Goal: Navigation & Orientation: Find specific page/section

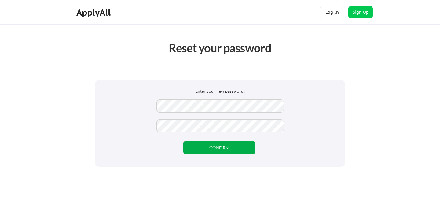
click at [235, 147] on button "CONFIRM" at bounding box center [220, 147] width 72 height 13
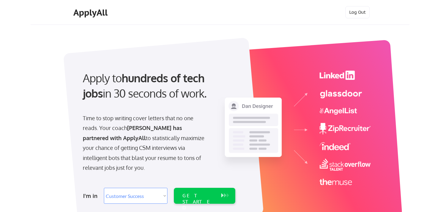
select select ""sales""
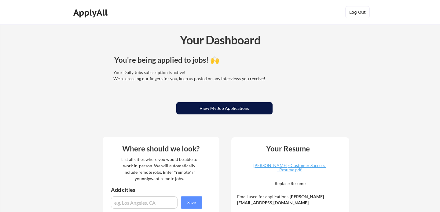
click at [251, 109] on button "View My Job Applications" at bounding box center [225, 108] width 96 height 12
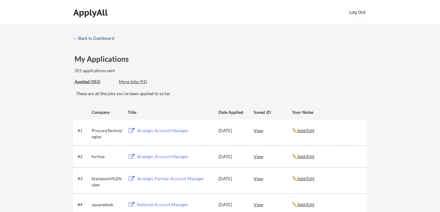
click at [91, 39] on div "← Back to Dashboard" at bounding box center [96, 38] width 46 height 4
